Goal: Find contact information: Find contact information

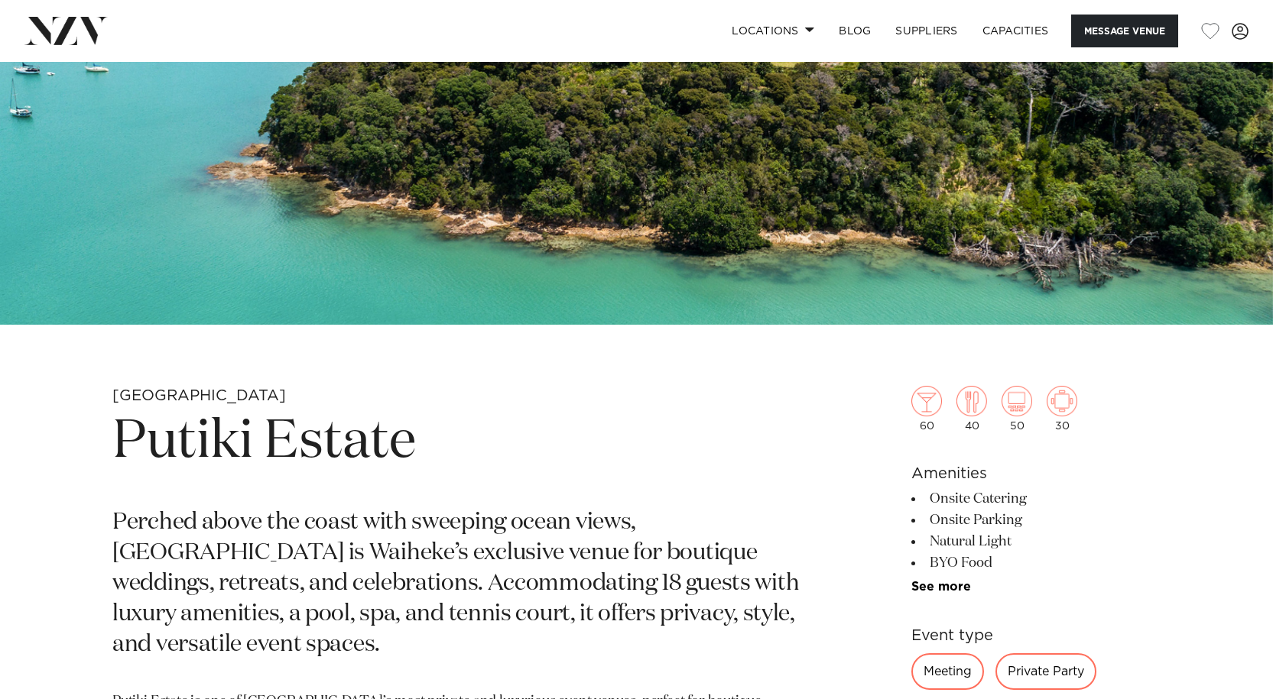
scroll to position [460, 0]
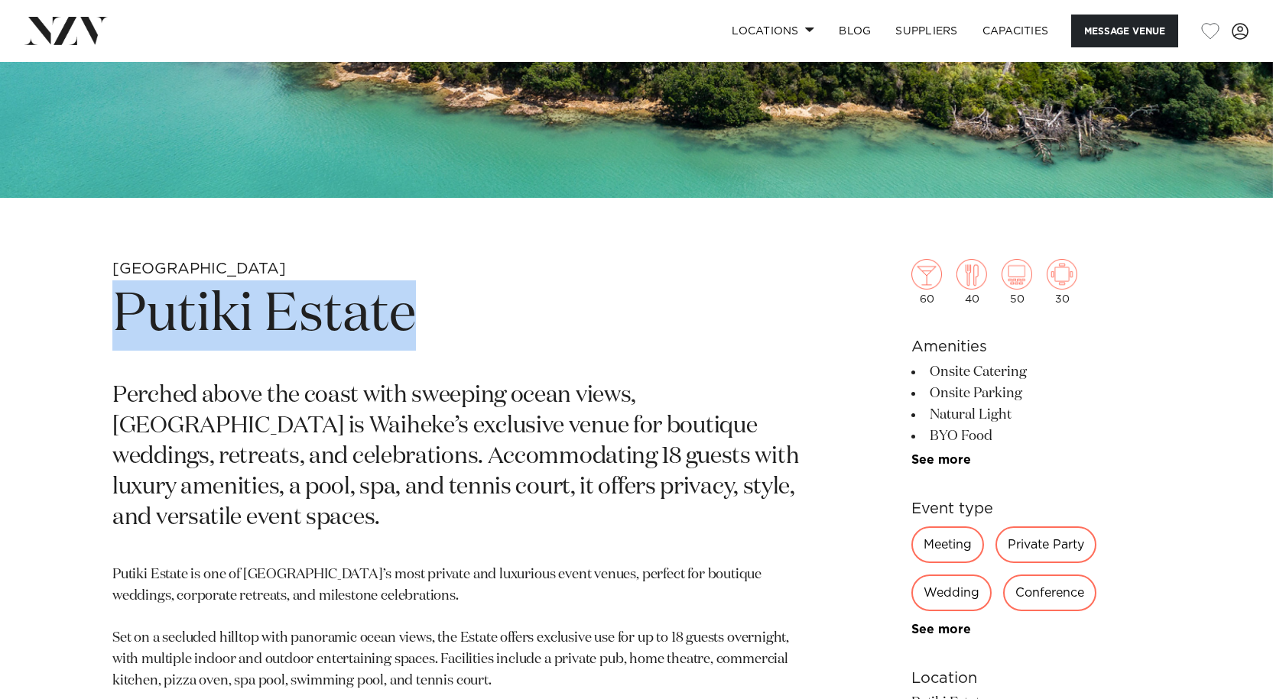
drag, startPoint x: 424, startPoint y: 312, endPoint x: 128, endPoint y: 325, distance: 296.1
click at [128, 325] on h1 "Putiki Estate" at bounding box center [457, 315] width 690 height 70
copy h1 "Putiki Estate"
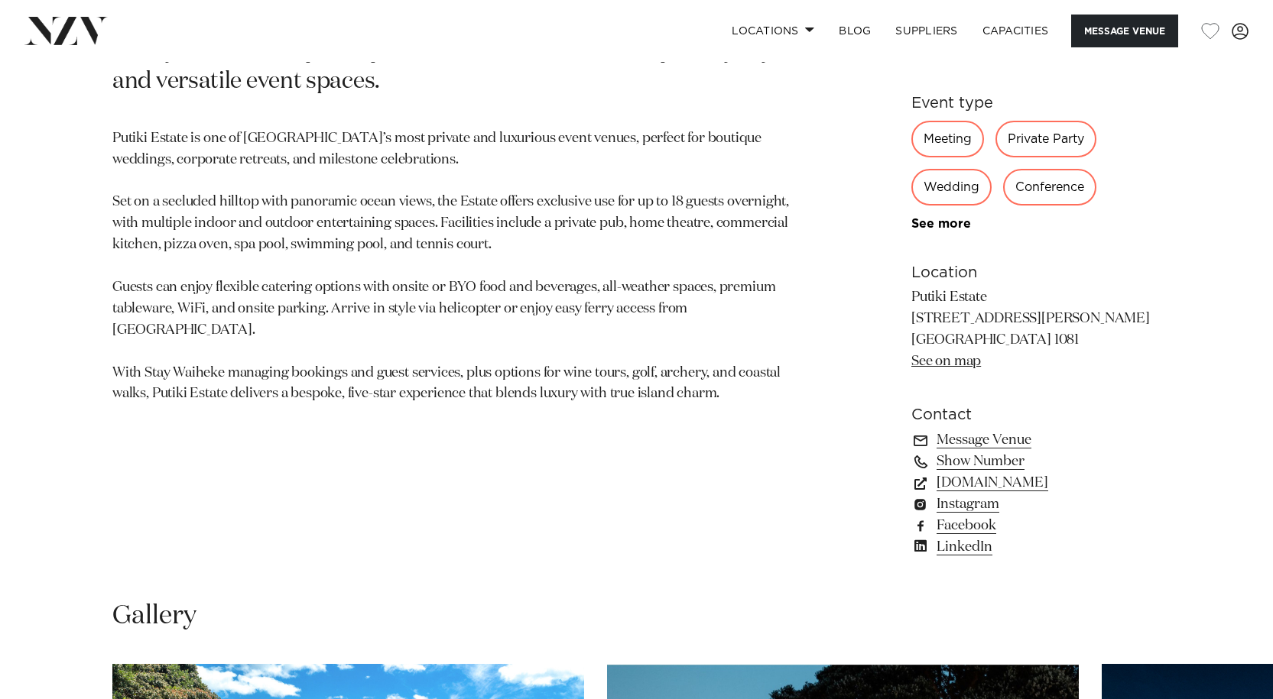
scroll to position [891, 0]
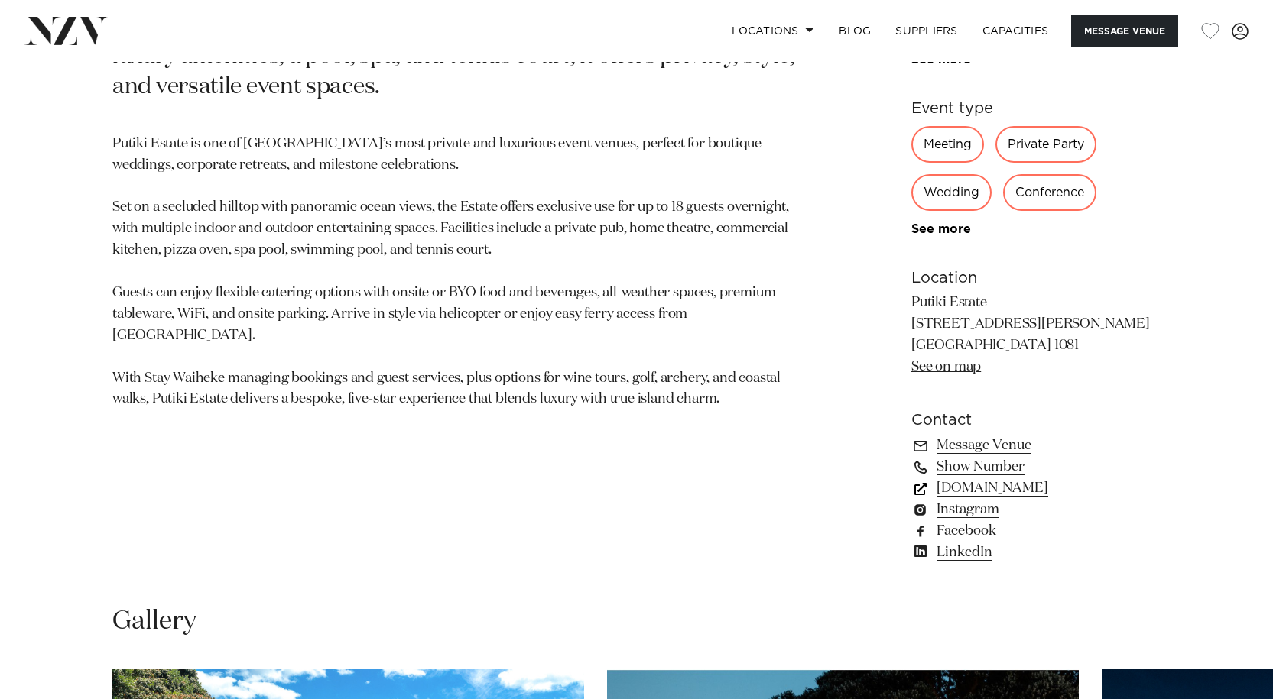
click at [981, 489] on link "putikiestate.co.nz" at bounding box center [1035, 488] width 249 height 21
click at [965, 468] on link "Show Number" at bounding box center [1035, 466] width 249 height 21
